Goal: Check status

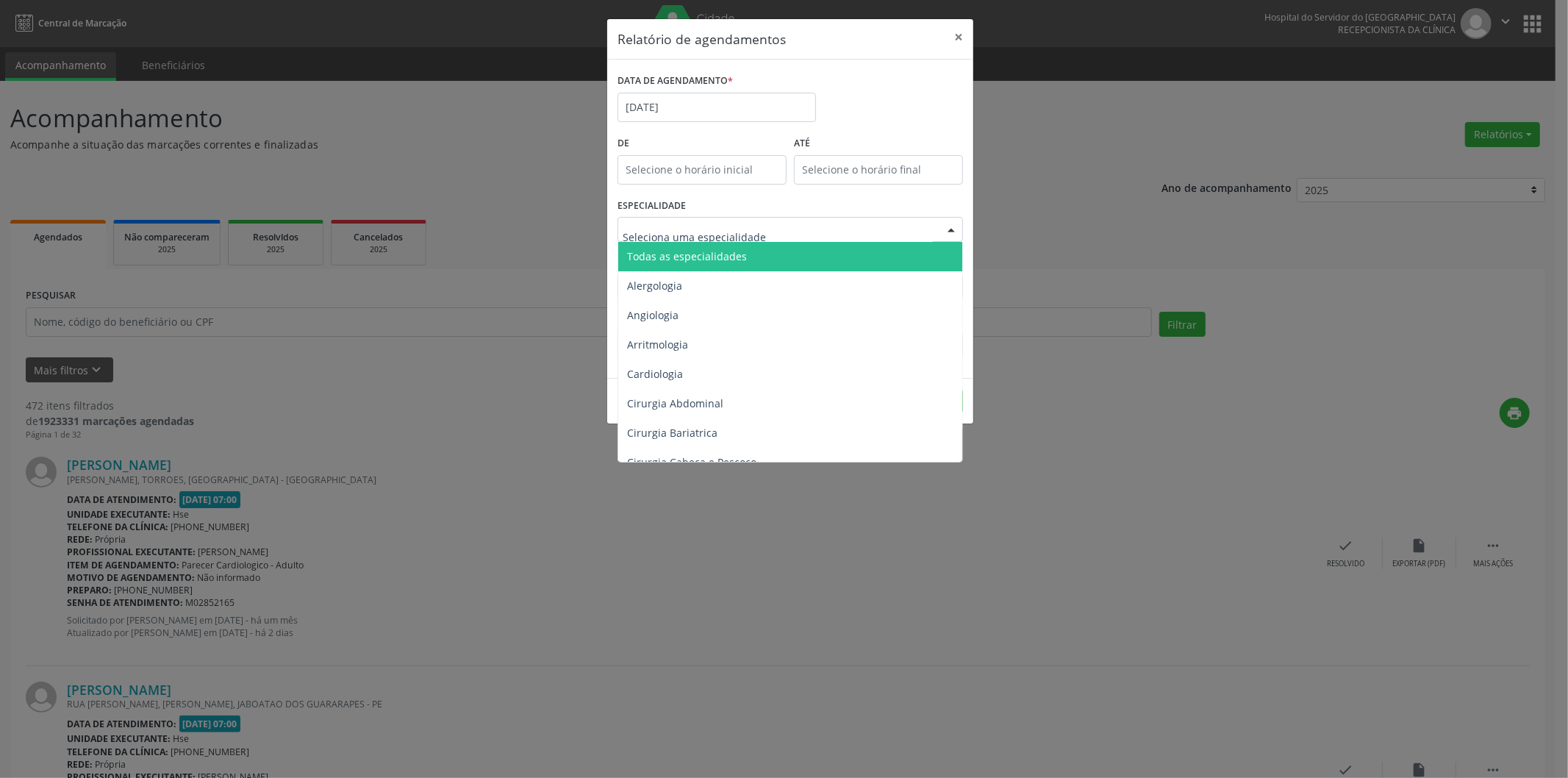
click at [712, 226] on input "text" at bounding box center [778, 237] width 310 height 29
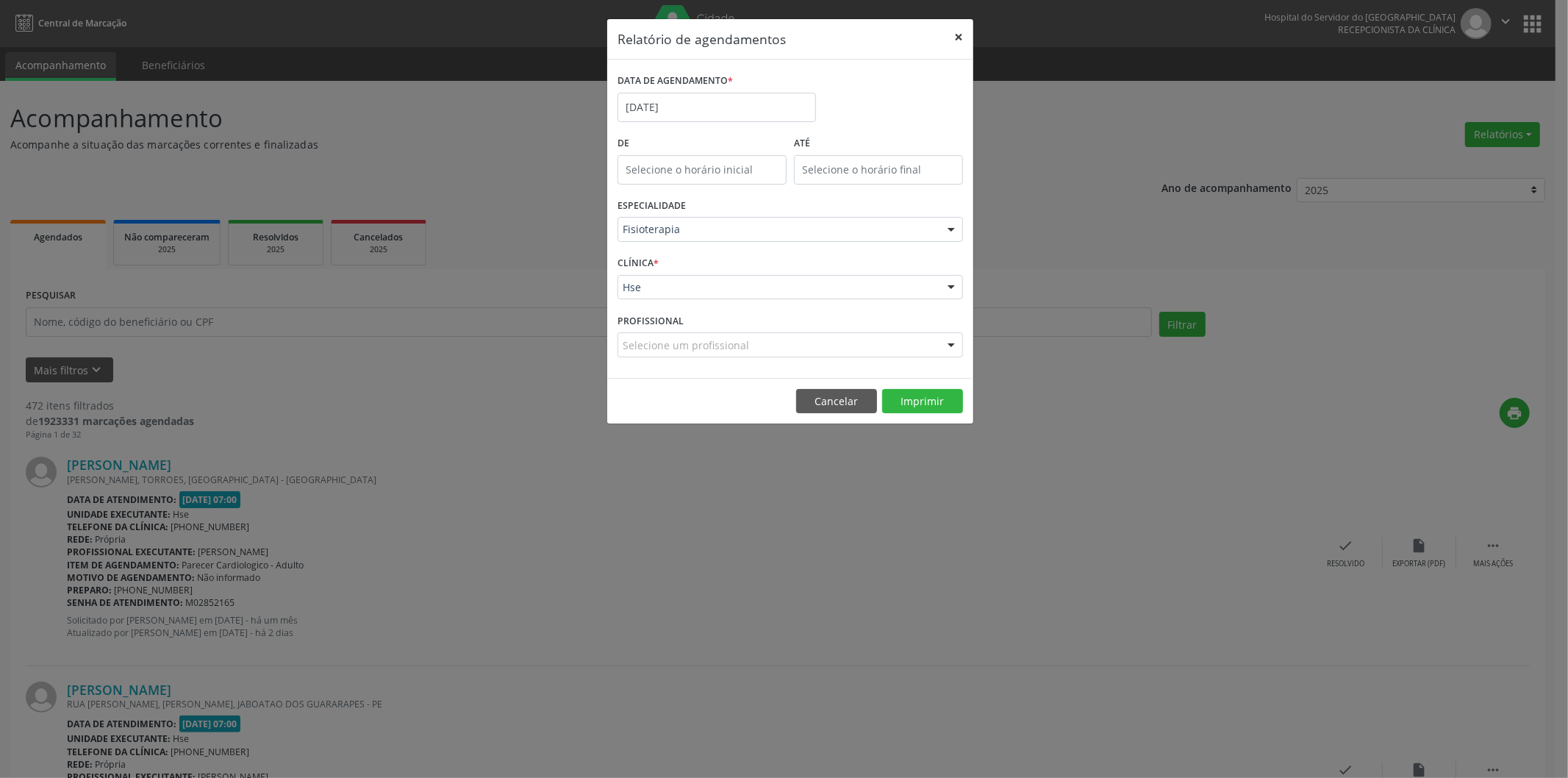
click at [958, 38] on button "×" at bounding box center [958, 37] width 29 height 36
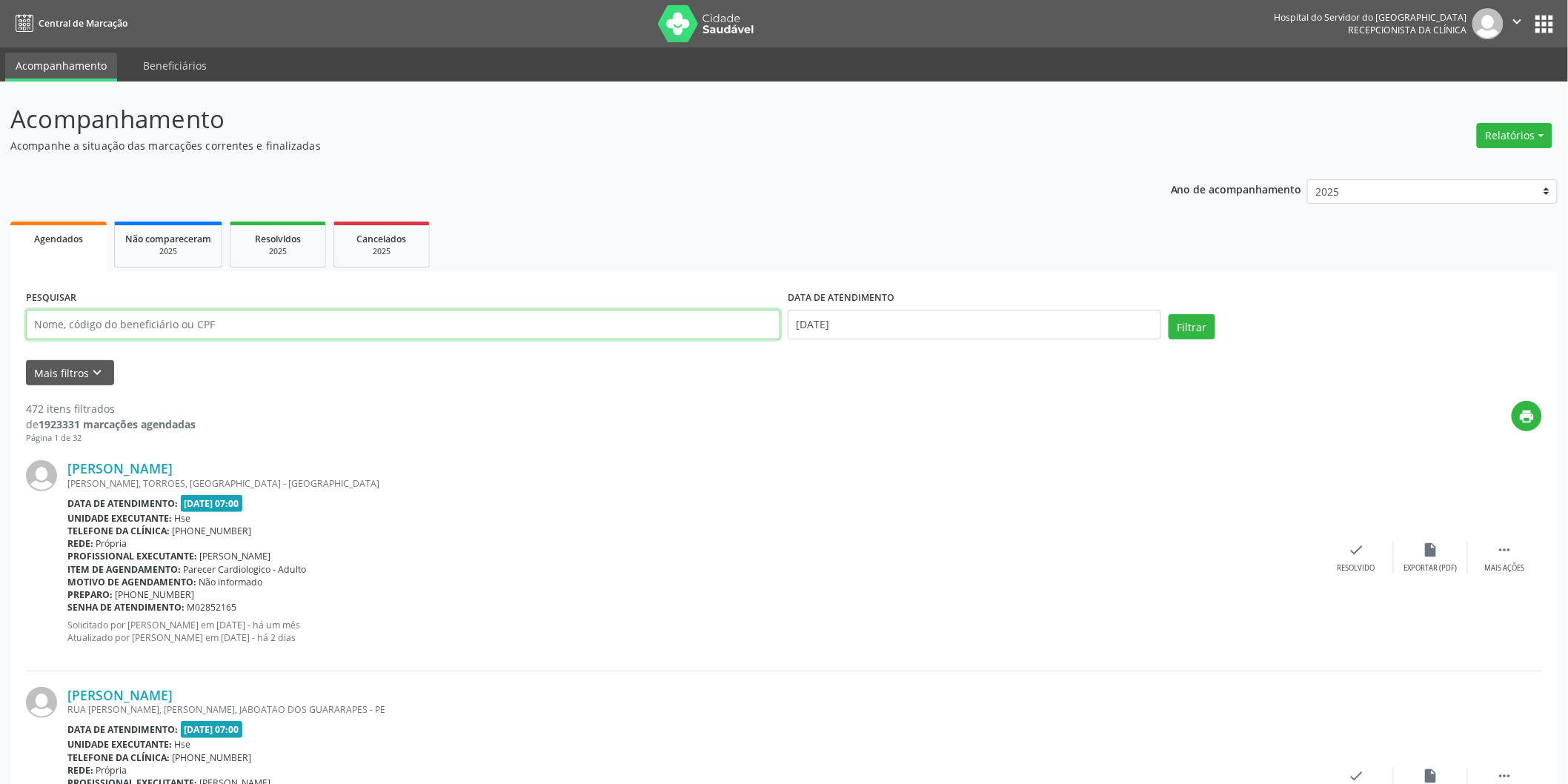
click at [171, 329] on input "text" at bounding box center [403, 324] width 754 height 30
click at [620, 320] on input "text" at bounding box center [403, 324] width 754 height 30
click at [1203, 328] on button "Filtrar" at bounding box center [1192, 327] width 47 height 25
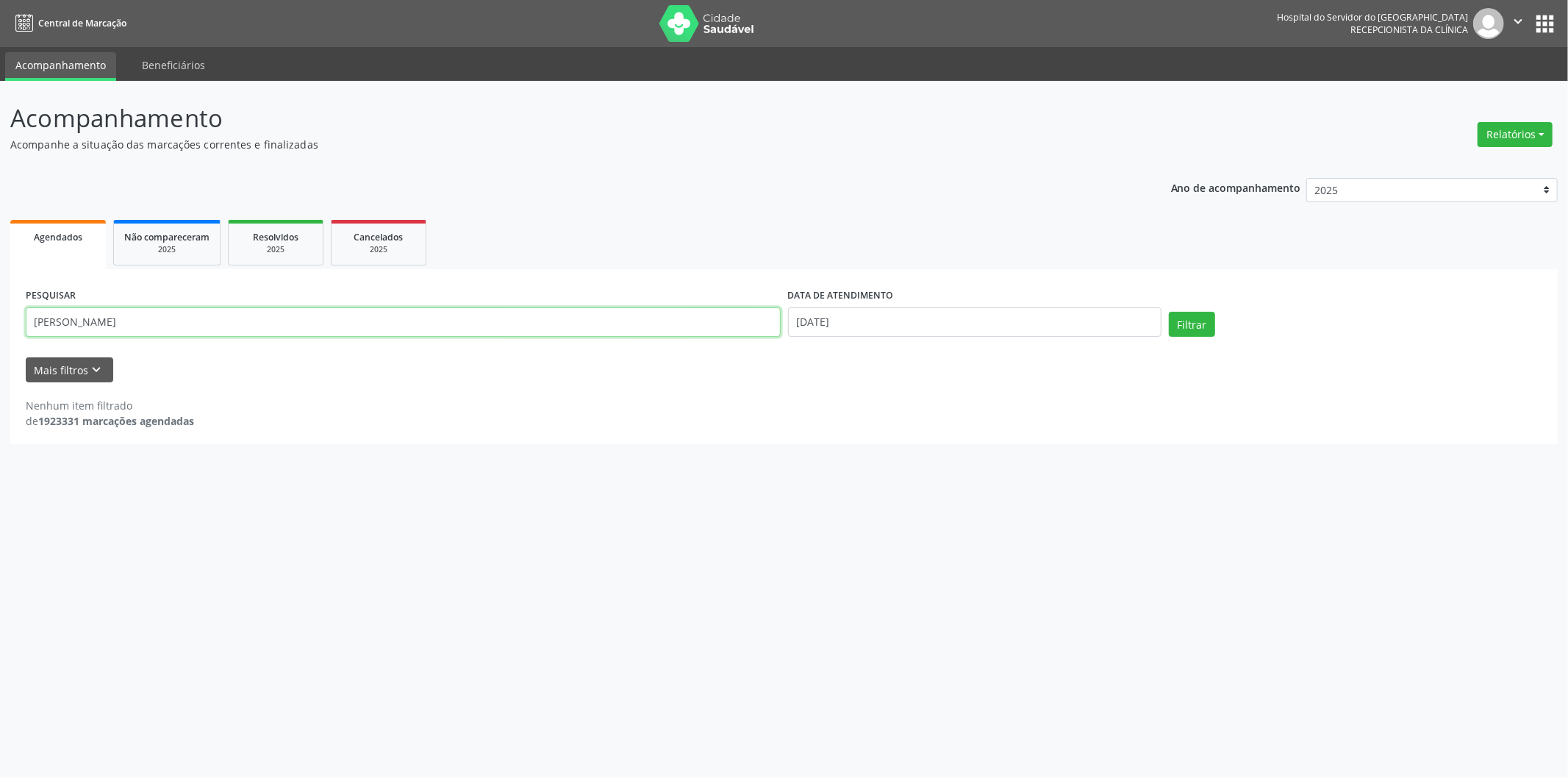
click at [230, 334] on input "[PERSON_NAME]" at bounding box center [403, 322] width 755 height 29
type input "E"
click at [143, 320] on input "text" at bounding box center [403, 322] width 755 height 29
type input "18679773468"
click at [1189, 328] on button "Filtrar" at bounding box center [1192, 324] width 47 height 25
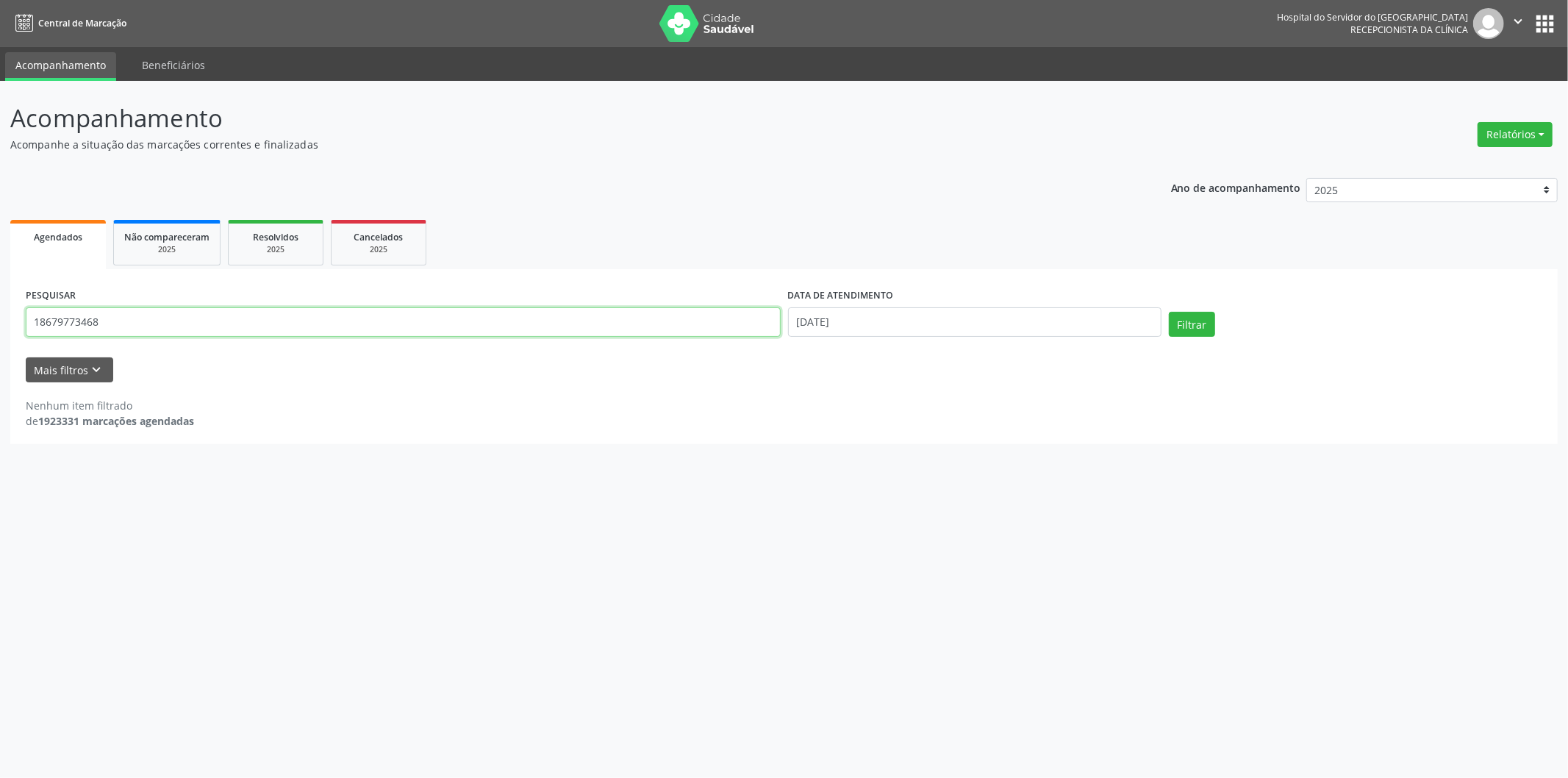
drag, startPoint x: 144, startPoint y: 325, endPoint x: 0, endPoint y: 335, distance: 144.3
click at [0, 334] on div "Acompanhamento Acompanhe a situação das marcações correntes e finalizadas Relat…" at bounding box center [784, 429] width 1568 height 697
click at [879, 317] on input "[DATE]" at bounding box center [975, 322] width 374 height 29
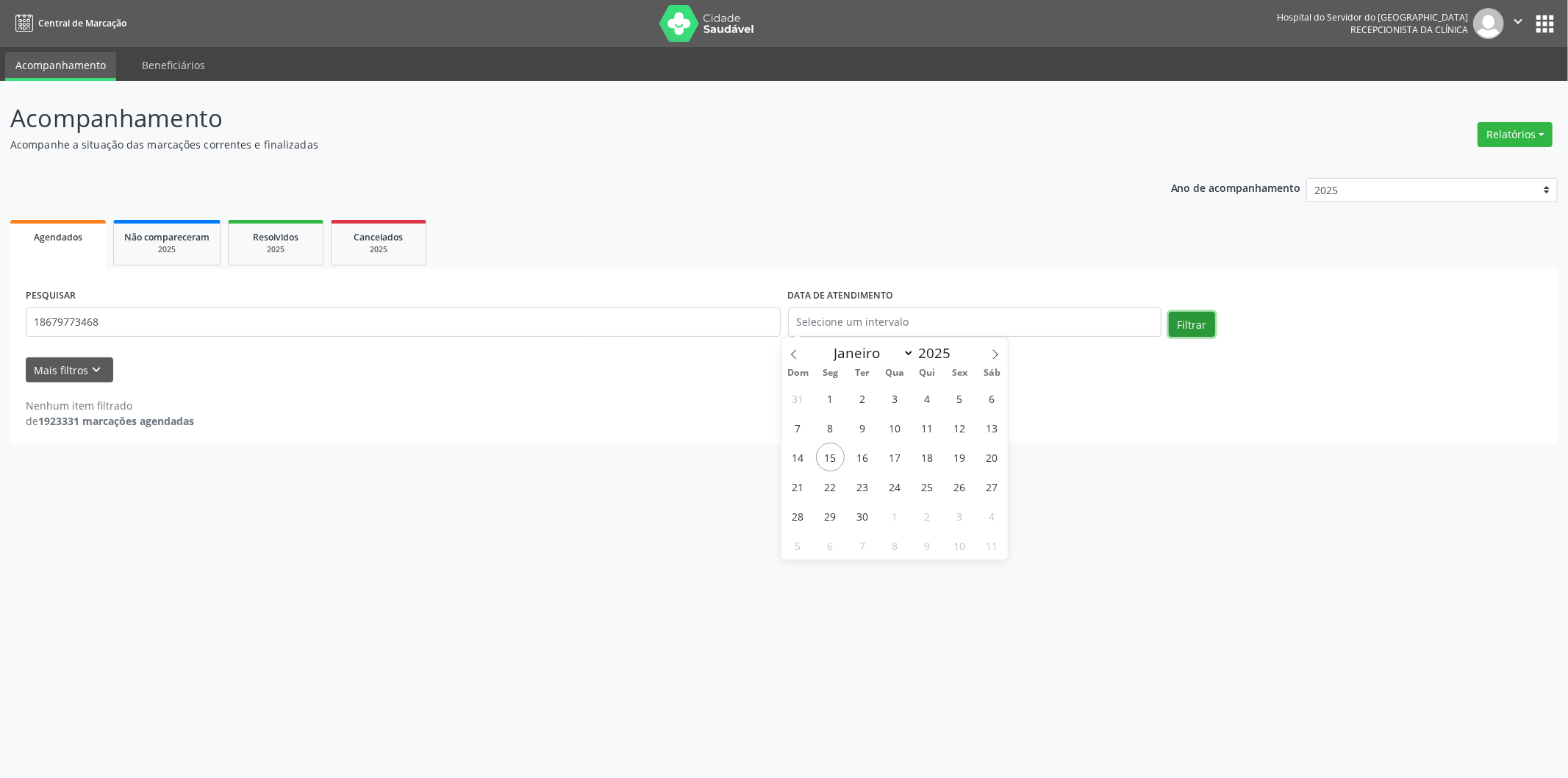
click at [1203, 316] on button "Filtrar" at bounding box center [1192, 324] width 47 height 25
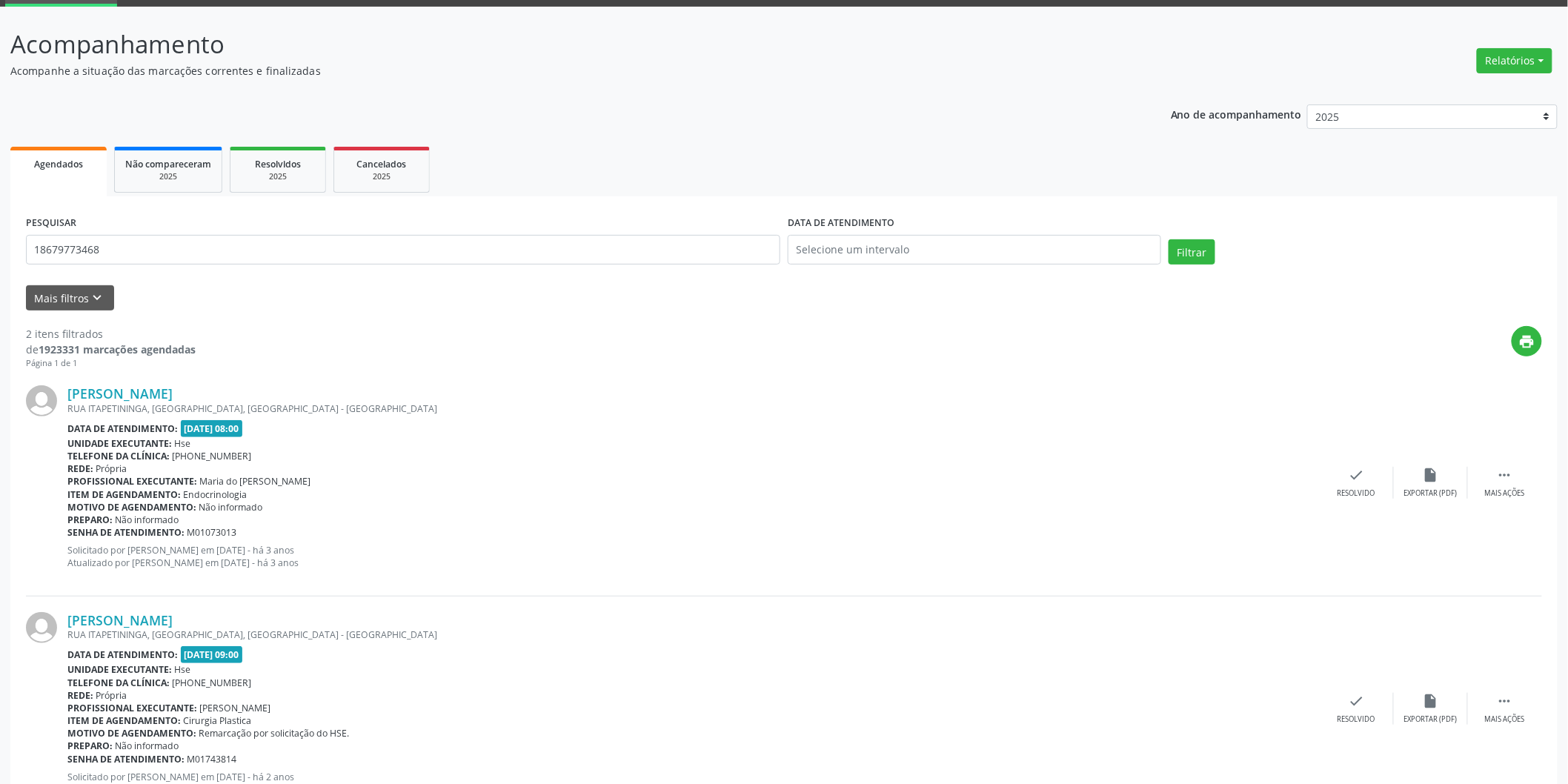
scroll to position [137, 0]
